Goal: Task Accomplishment & Management: Complete application form

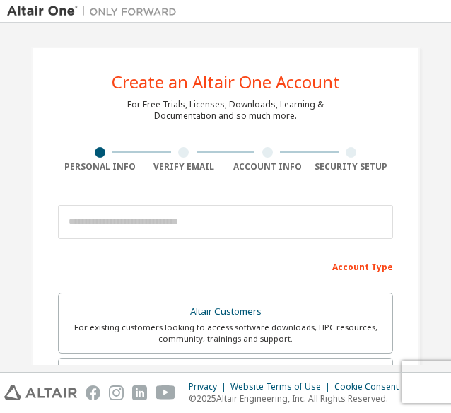
scroll to position [71, 0]
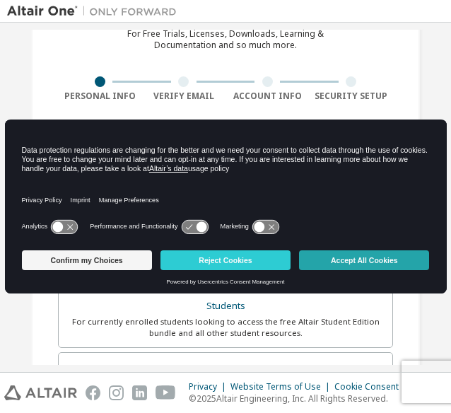
click at [318, 255] on button "Accept All Cookies" at bounding box center [364, 260] width 130 height 20
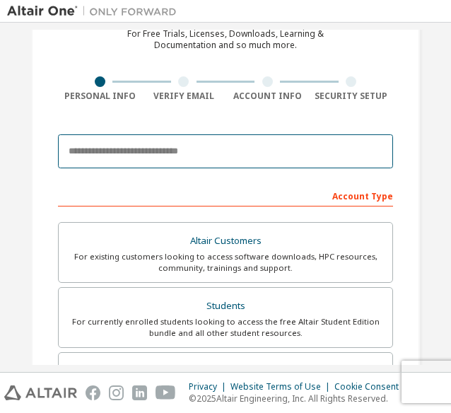
click at [285, 140] on input "email" at bounding box center [225, 151] width 335 height 34
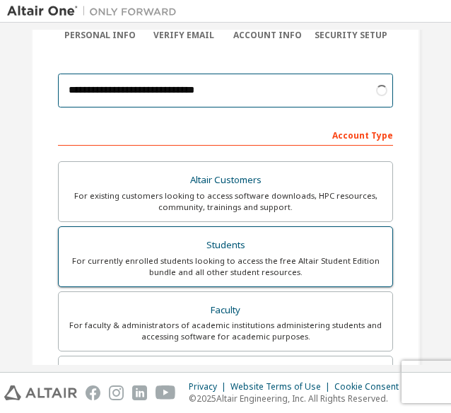
scroll to position [212, 0]
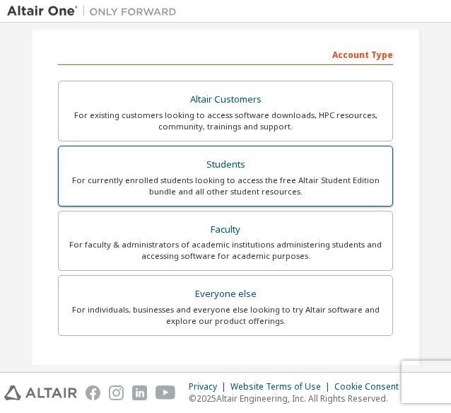
type input "**********"
click at [151, 176] on div "For currently enrolled students looking to access the free Altair Student Editi…" at bounding box center [225, 186] width 317 height 23
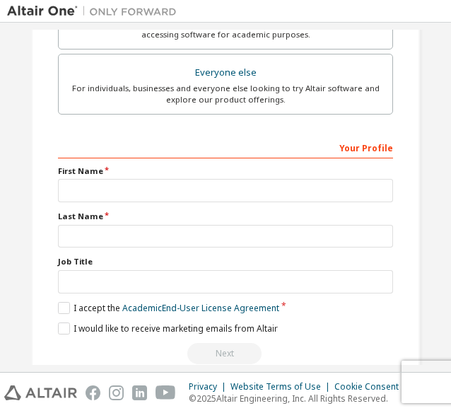
scroll to position [455, 0]
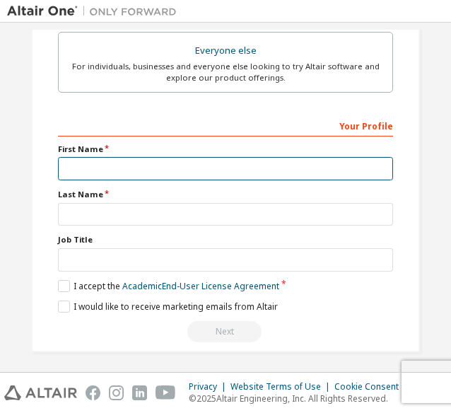
click at [180, 163] on input "text" at bounding box center [225, 168] width 335 height 23
type input "**********"
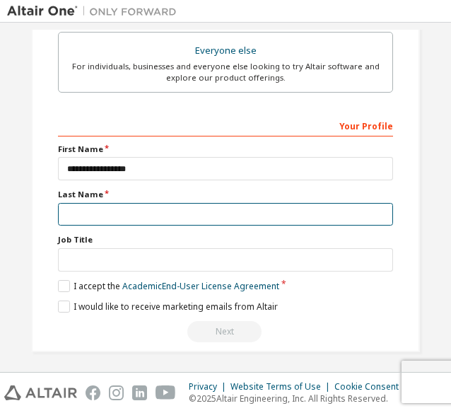
click at [148, 211] on input "text" at bounding box center [225, 214] width 335 height 23
type input "*"
type input "**********"
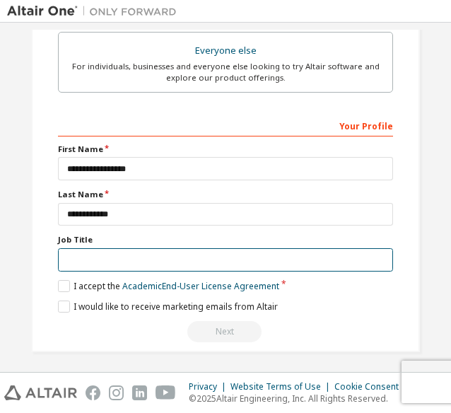
click at [150, 254] on input "text" at bounding box center [225, 259] width 335 height 23
type input "*******"
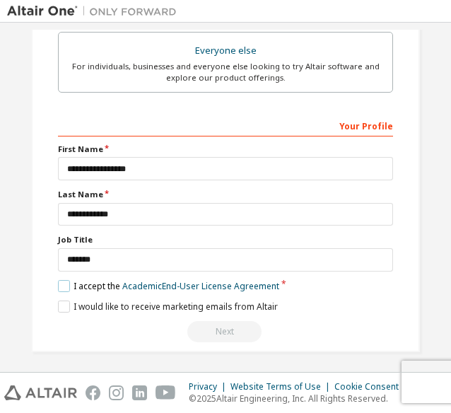
click at [62, 280] on label "I accept the Academic End-User License Agreement" at bounding box center [168, 286] width 221 height 12
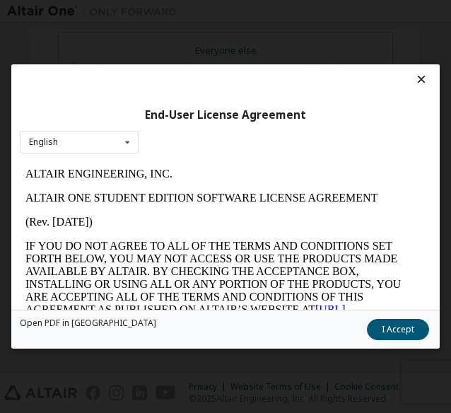
scroll to position [0, 0]
click at [400, 341] on div "Open PDF in New Tab I Accept" at bounding box center [225, 329] width 428 height 39
click at [404, 329] on button "I Accept" at bounding box center [398, 329] width 62 height 21
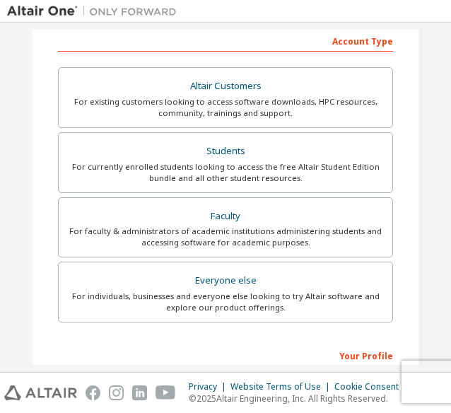
scroll to position [455, 0]
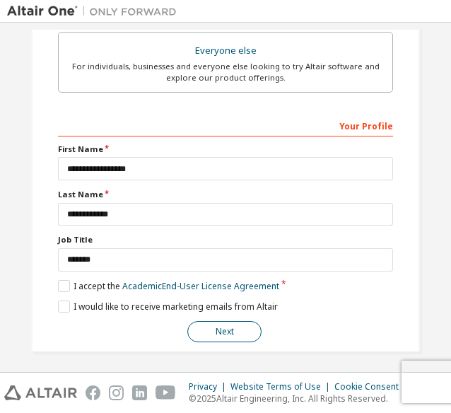
click at [224, 322] on button "Next" at bounding box center [224, 331] width 74 height 21
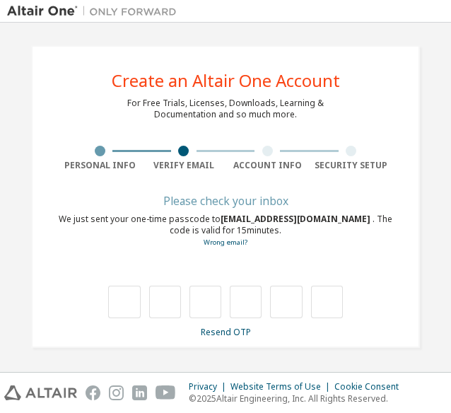
scroll to position [1, 0]
type input "*"
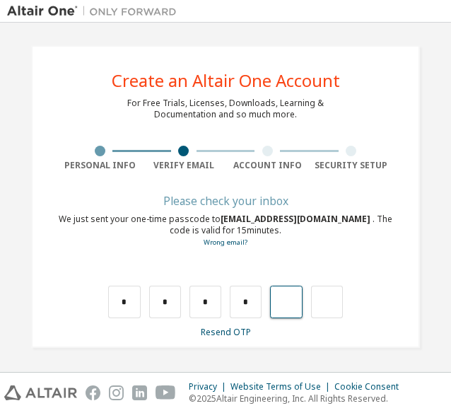
type input "*"
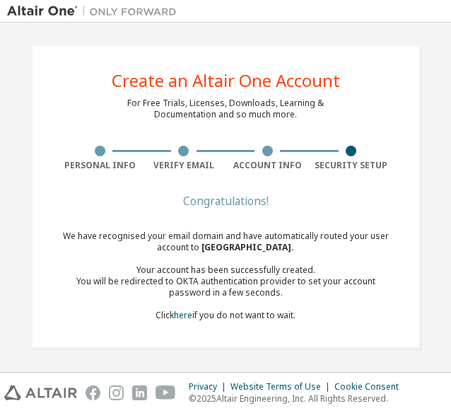
scroll to position [0, 0]
